Goal: Task Accomplishment & Management: Manage account settings

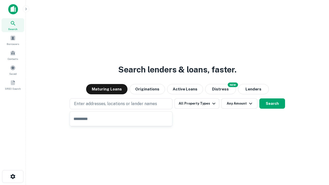
type input "**********"
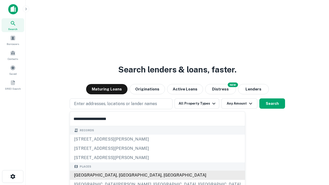
click at [123, 175] on div "[GEOGRAPHIC_DATA], [GEOGRAPHIC_DATA], [GEOGRAPHIC_DATA]" at bounding box center [157, 175] width 175 height 9
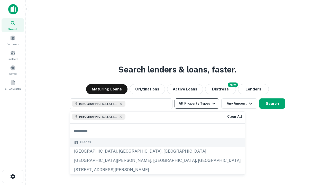
click at [197, 104] on button "All Property Types" at bounding box center [196, 103] width 45 height 10
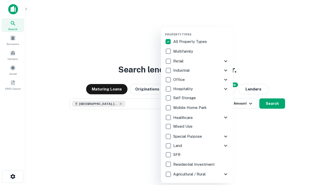
click at [201, 31] on button "button" at bounding box center [201, 31] width 72 height 0
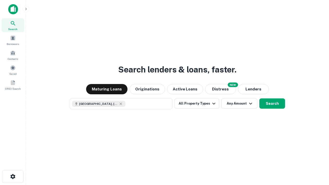
scroll to position [8, 0]
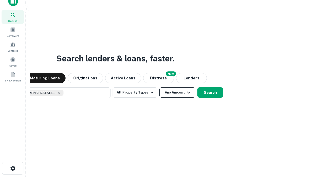
click at [159, 87] on button "Any Amount" at bounding box center [177, 92] width 36 height 10
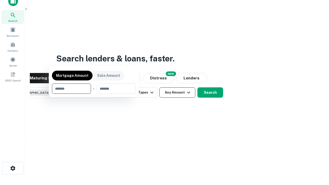
scroll to position [37, 145]
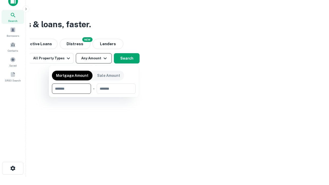
type input "*******"
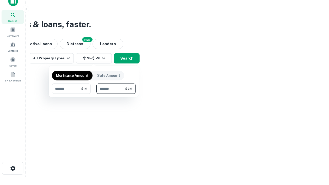
type input "*******"
click at [94, 94] on button "button" at bounding box center [94, 94] width 84 height 0
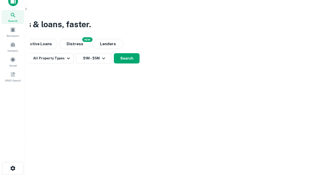
scroll to position [8, 0]
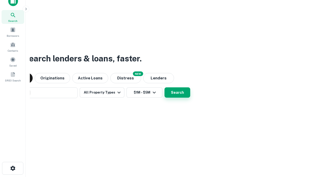
click at [164, 87] on button "Search" at bounding box center [177, 92] width 26 height 10
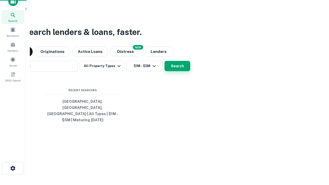
scroll to position [17, 145]
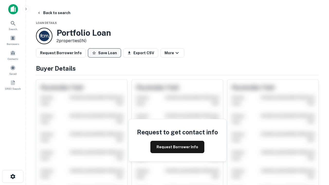
click at [104, 53] on button "Save Loan" at bounding box center [104, 52] width 33 height 9
click at [106, 53] on button "Loan Saved" at bounding box center [105, 52] width 35 height 9
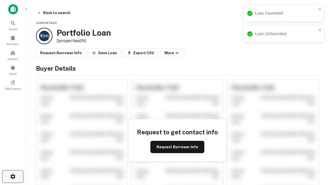
click at [13, 176] on icon "button" at bounding box center [13, 176] width 6 height 6
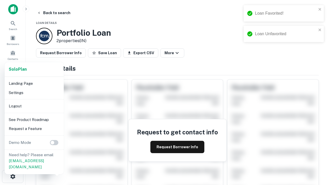
click at [34, 106] on li "Logout" at bounding box center [34, 105] width 55 height 9
